Goal: Task Accomplishment & Management: Complete application form

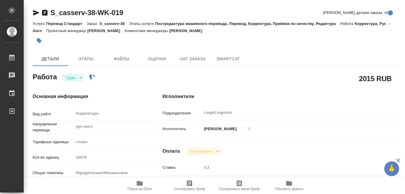
click at [139, 183] on icon "button" at bounding box center [140, 183] width 6 height 5
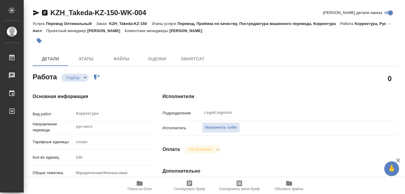
type textarea "x"
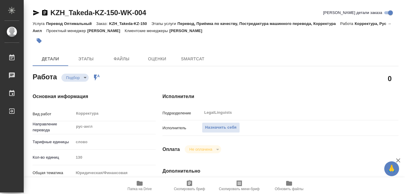
type textarea "x"
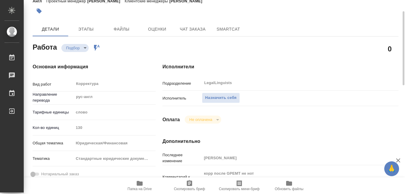
type textarea "x"
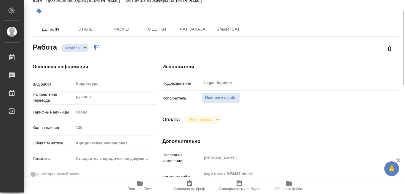
scroll to position [89, 0]
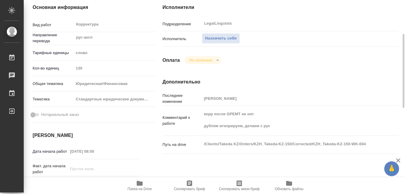
type textarea "x"
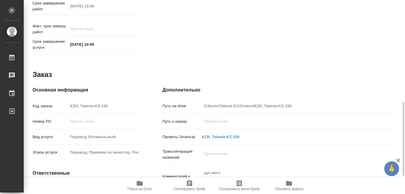
scroll to position [314, 0]
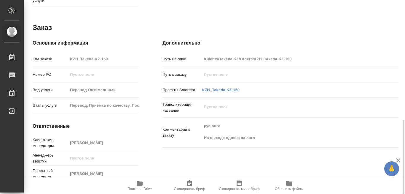
click at [138, 184] on icon "button" at bounding box center [140, 183] width 6 height 5
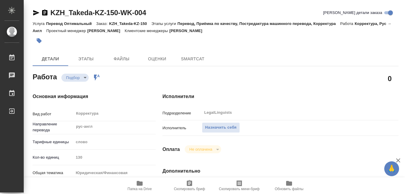
type textarea "x"
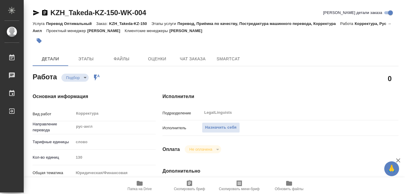
type textarea "x"
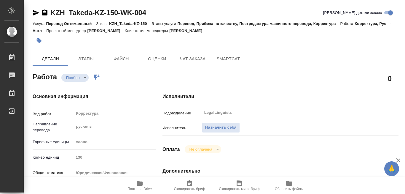
type textarea "x"
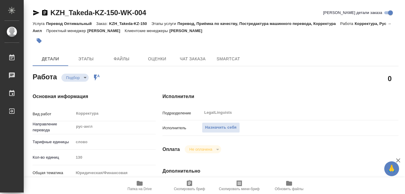
type textarea "x"
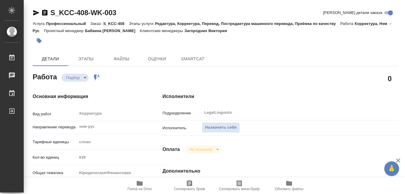
type textarea "x"
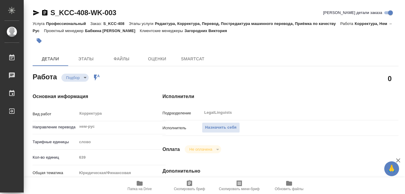
type textarea "x"
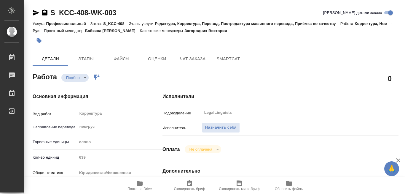
type textarea "x"
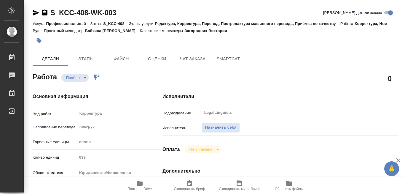
type textarea "x"
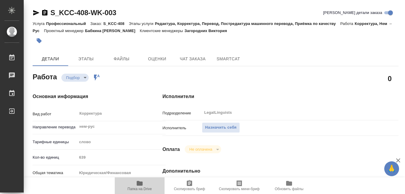
click at [140, 181] on icon "button" at bounding box center [140, 183] width 6 height 5
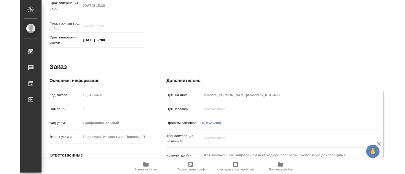
scroll to position [296, 0]
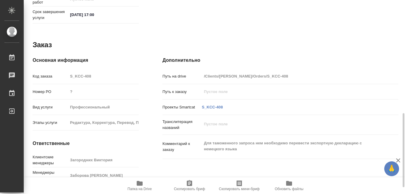
type textarea "x"
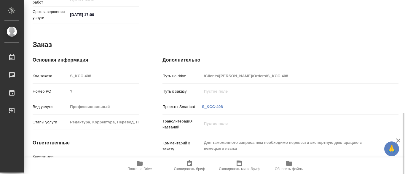
type textarea "x"
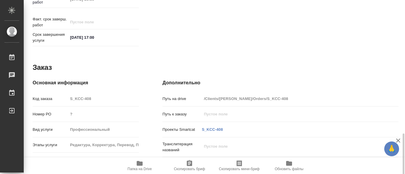
scroll to position [333, 0]
